Goal: Transaction & Acquisition: Purchase product/service

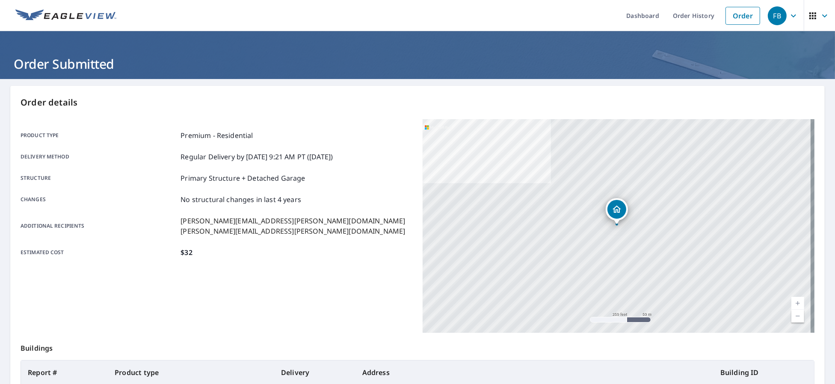
scroll to position [90, 0]
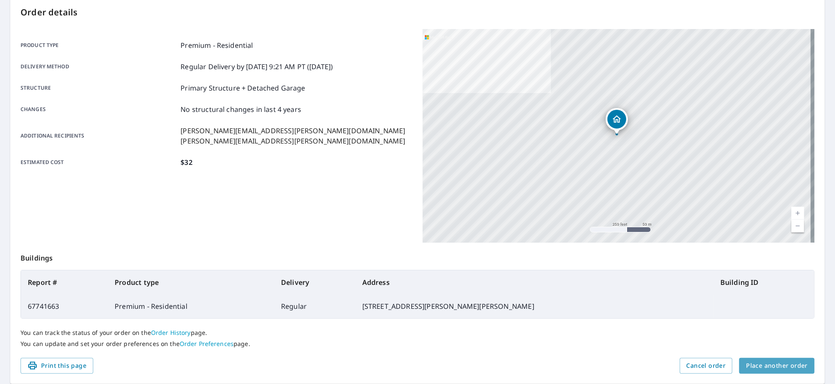
click at [796, 365] on span "Place another order" at bounding box center [777, 366] width 62 height 11
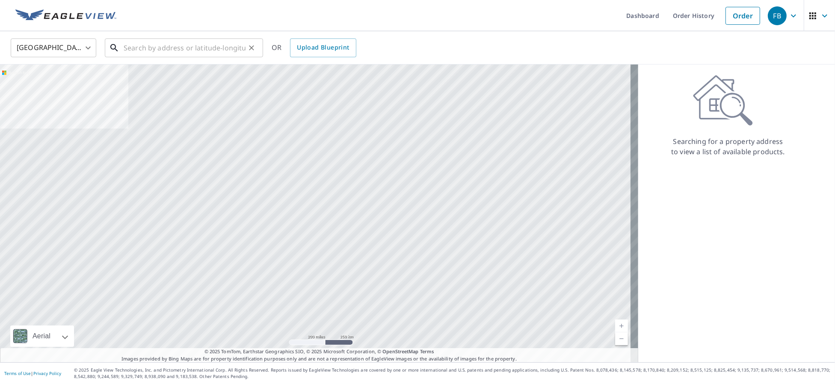
click at [224, 54] on input "text" at bounding box center [185, 48] width 122 height 24
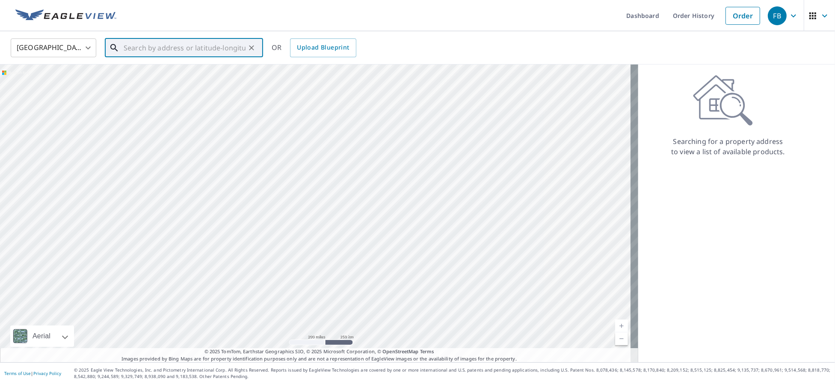
paste input "[STREET_ADDRESS][PERSON_NAME]"
click at [196, 73] on span "[STREET_ADDRESS]" at bounding box center [189, 73] width 134 height 10
type input "[STREET_ADDRESS][PERSON_NAME]"
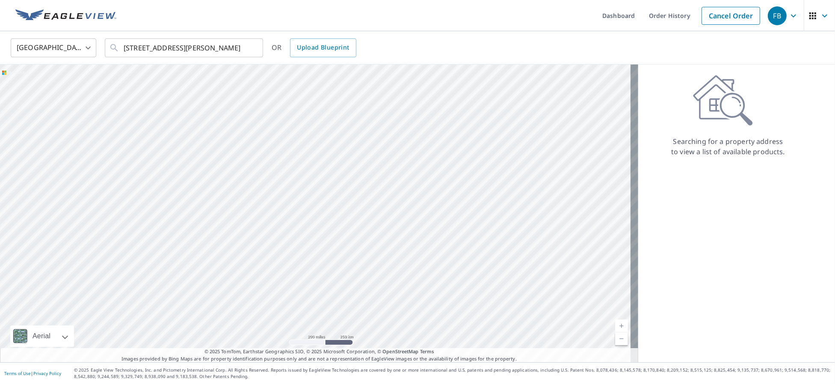
scroll to position [0, 0]
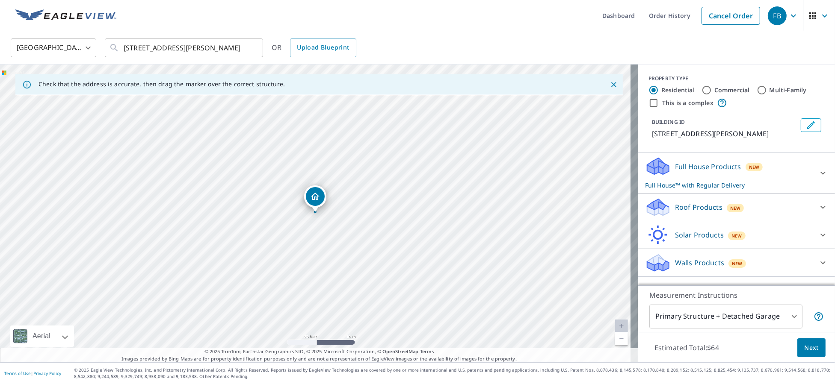
click at [762, 210] on div "Roof Products New" at bounding box center [729, 208] width 168 height 20
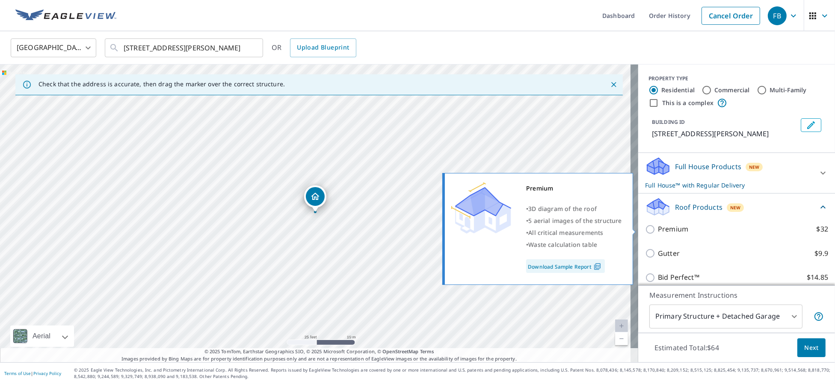
click at [712, 231] on label "Premium $32" at bounding box center [743, 229] width 170 height 11
click at [658, 231] on input "Premium $32" at bounding box center [651, 229] width 13 height 10
checkbox input "true"
checkbox input "false"
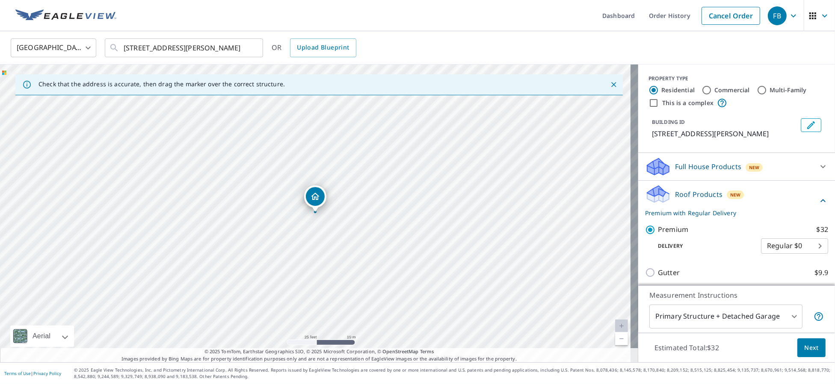
click at [806, 352] on span "Next" at bounding box center [811, 348] width 15 height 11
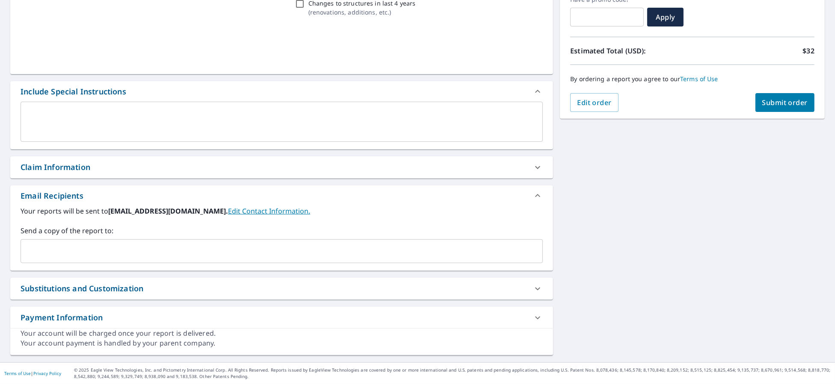
scroll to position [153, 0]
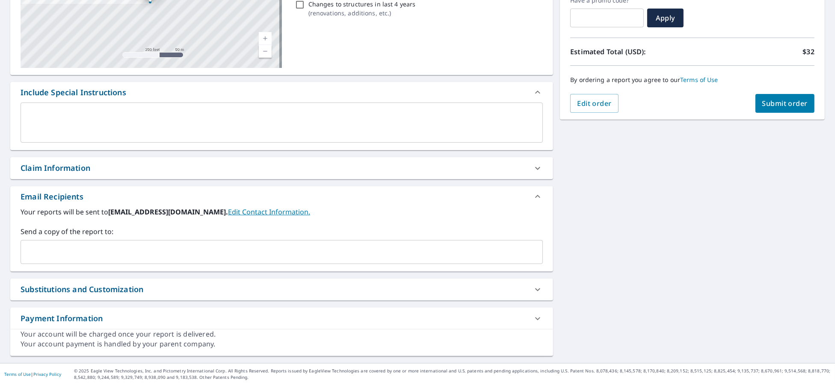
click at [95, 257] on input "text" at bounding box center [275, 252] width 502 height 16
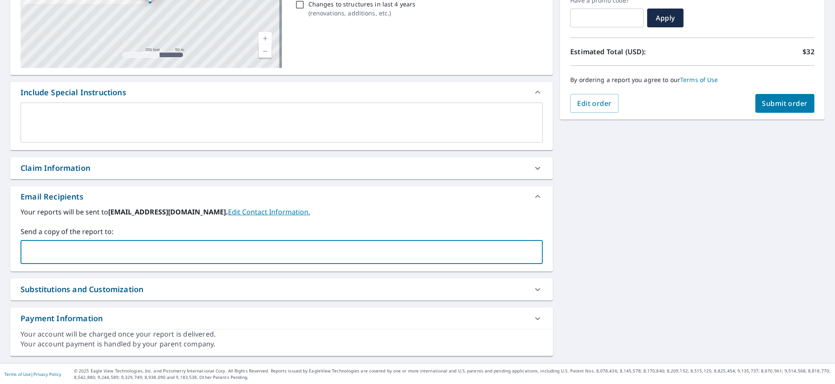
type input "[PERSON_NAME][EMAIL_ADDRESS][PERSON_NAME][DOMAIN_NAME]"
checkbox input "true"
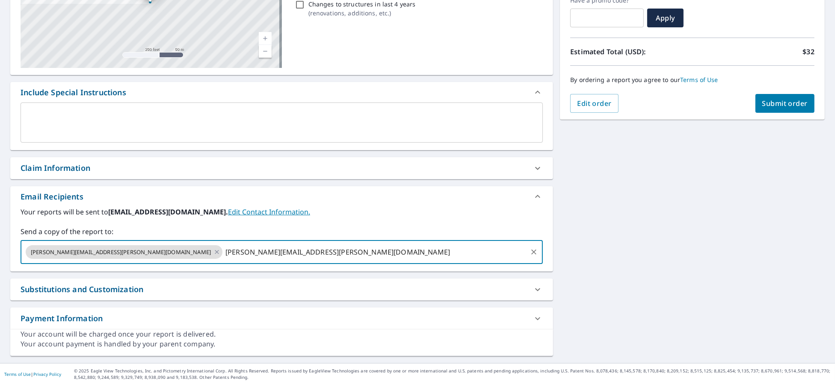
type input "[PERSON_NAME][EMAIL_ADDRESS][PERSON_NAME][DOMAIN_NAME]"
click at [797, 105] on span "Submit order" at bounding box center [785, 103] width 46 height 9
checkbox input "true"
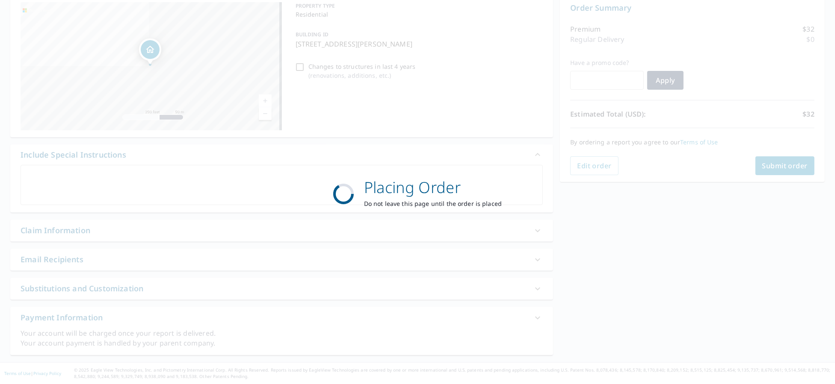
scroll to position [90, 0]
